Goal: Task Accomplishment & Management: Manage account settings

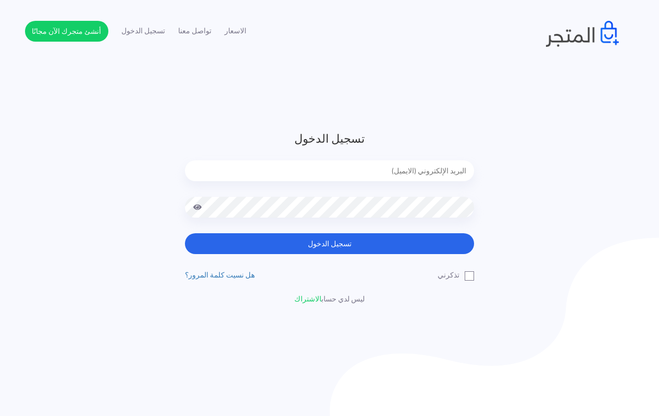
click at [348, 170] on input "email" at bounding box center [329, 170] width 289 height 21
type input "[EMAIL_ADDRESS][DOMAIN_NAME]"
click at [344, 254] on div "تسجيل الدخول [EMAIL_ADDRESS][DOMAIN_NAME] تسجيل الدخول تذكرني الاشتراك" at bounding box center [329, 217] width 305 height 175
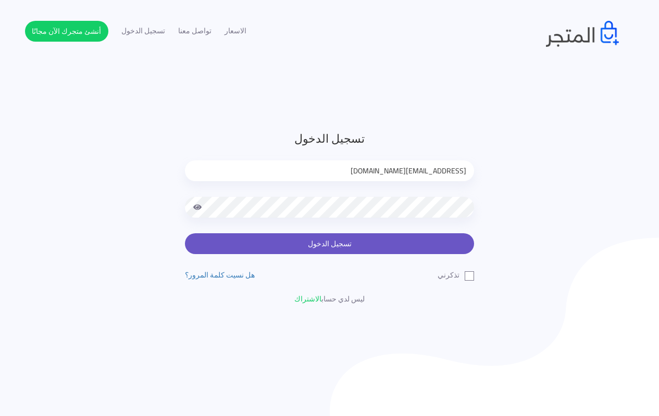
click at [343, 251] on button "تسجيل الدخول" at bounding box center [329, 243] width 289 height 21
